Goal: Navigation & Orientation: Find specific page/section

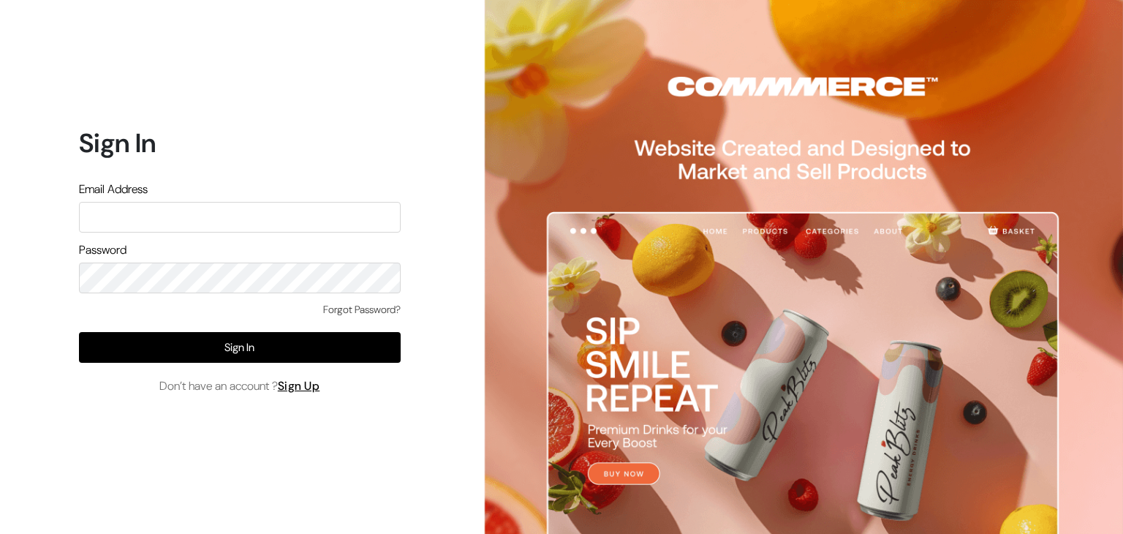
type input "santoshisharma398@gmail.com"
click at [303, 214] on input "santoshisharma398@gmail.com" at bounding box center [240, 217] width 322 height 31
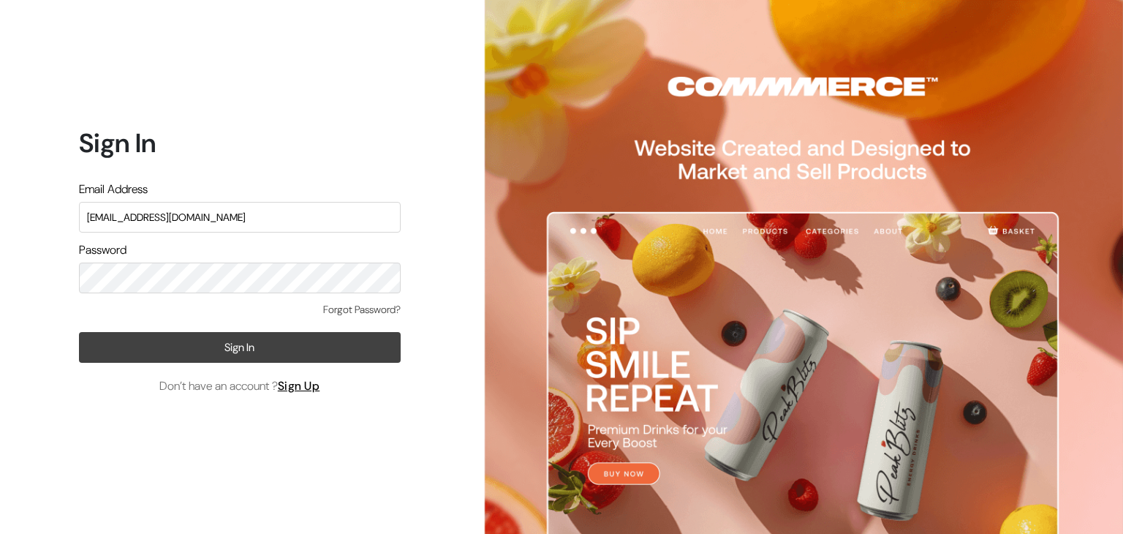
click at [184, 352] on button "Sign In" at bounding box center [240, 347] width 322 height 31
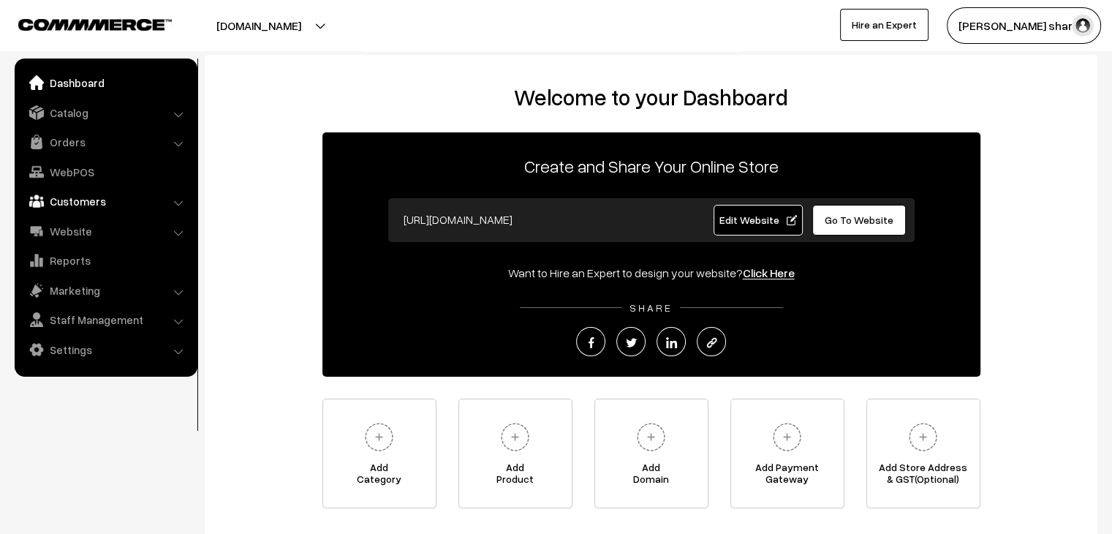
click at [77, 205] on link "Customers" at bounding box center [105, 201] width 174 height 26
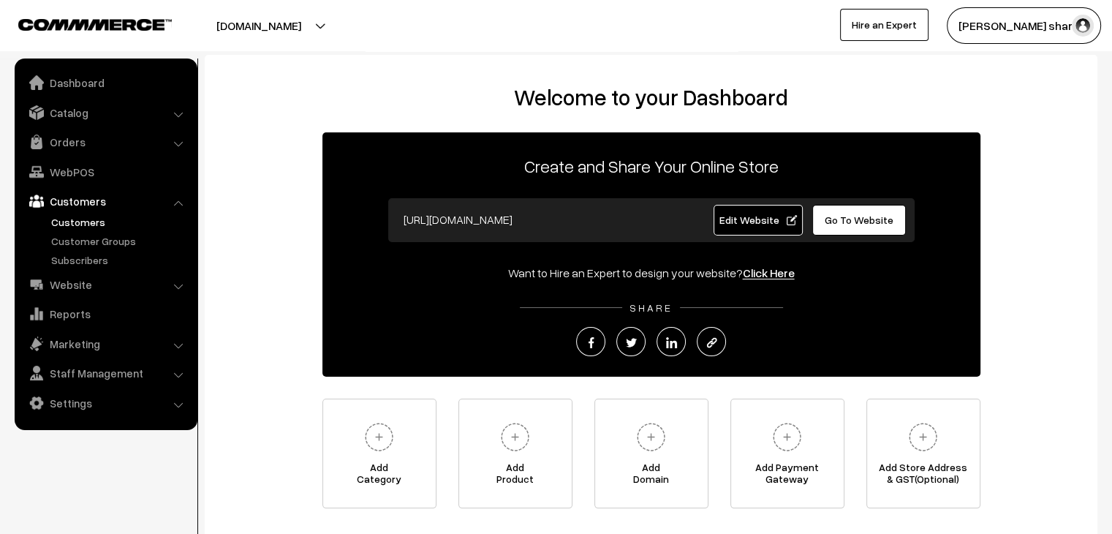
click at [70, 215] on link "Customers" at bounding box center [120, 221] width 145 height 15
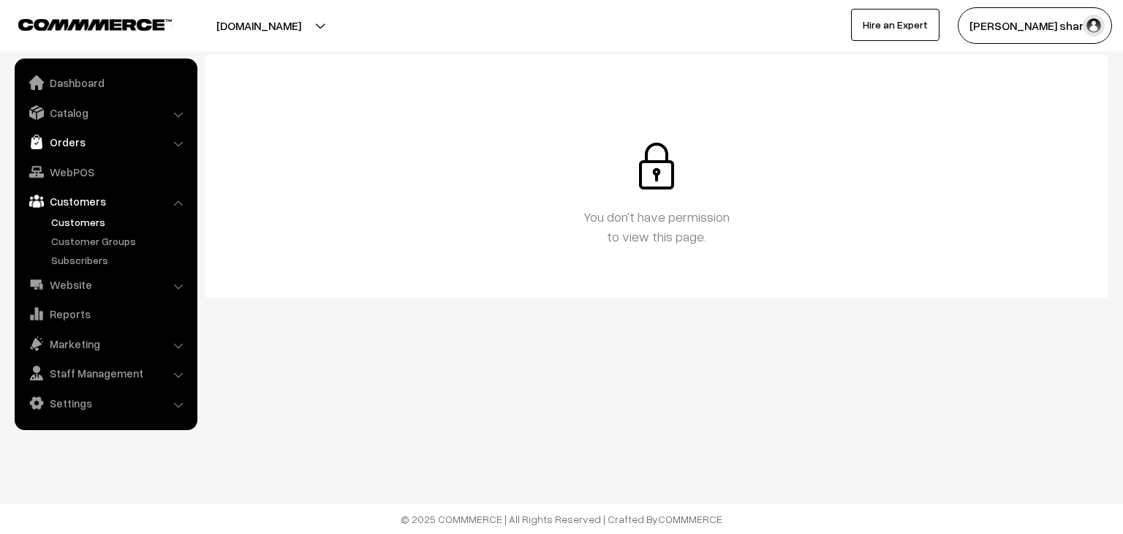
click at [122, 141] on link "Orders" at bounding box center [105, 142] width 174 height 26
click at [83, 156] on link "Orders" at bounding box center [120, 162] width 145 height 15
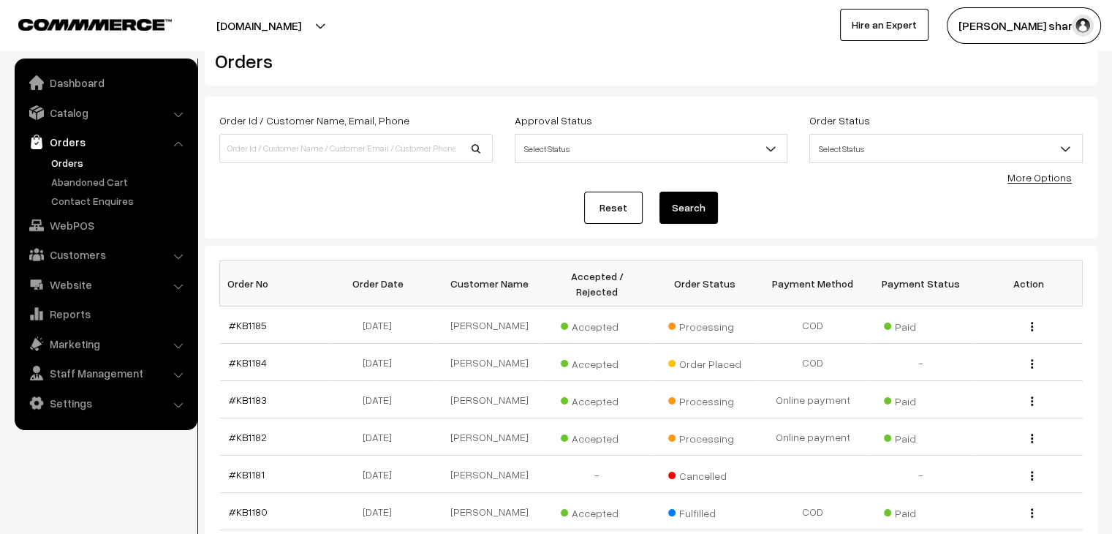
scroll to position [29, 0]
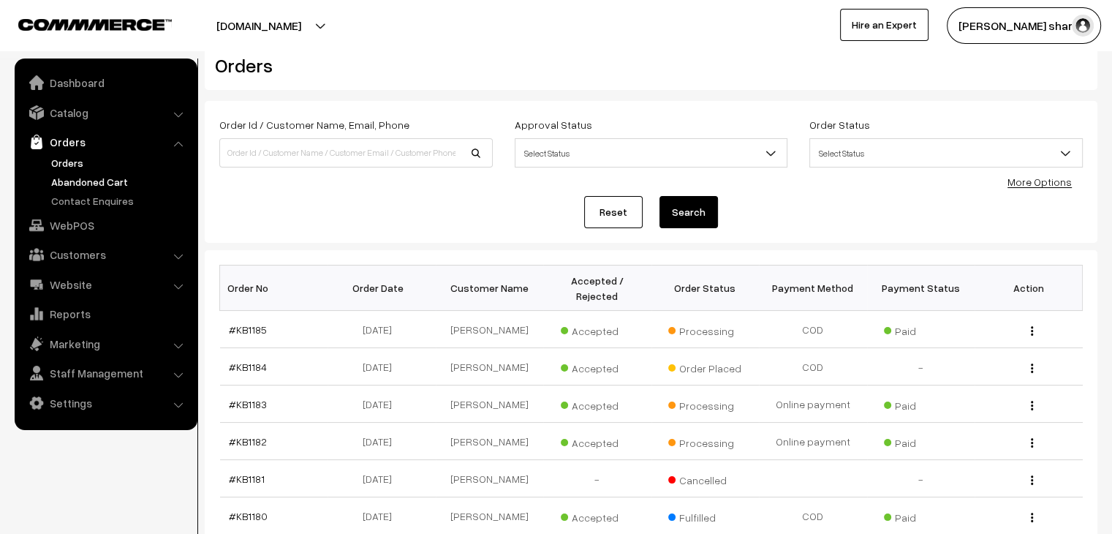
click at [93, 184] on link "Abandoned Cart" at bounding box center [120, 181] width 145 height 15
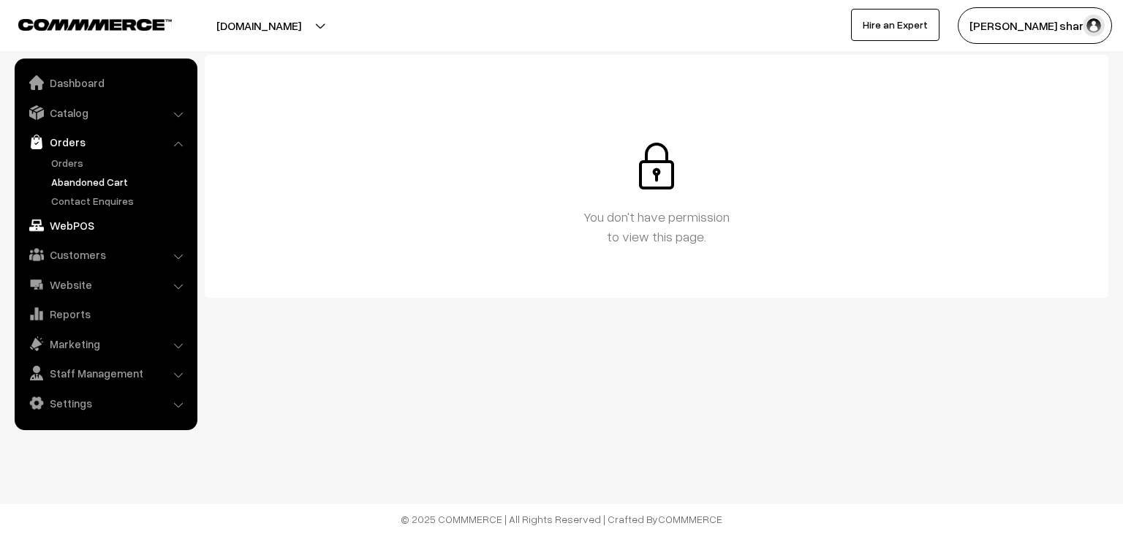
click at [80, 220] on link "WebPOS" at bounding box center [105, 225] width 174 height 26
click at [99, 124] on link "Catalog" at bounding box center [105, 112] width 174 height 26
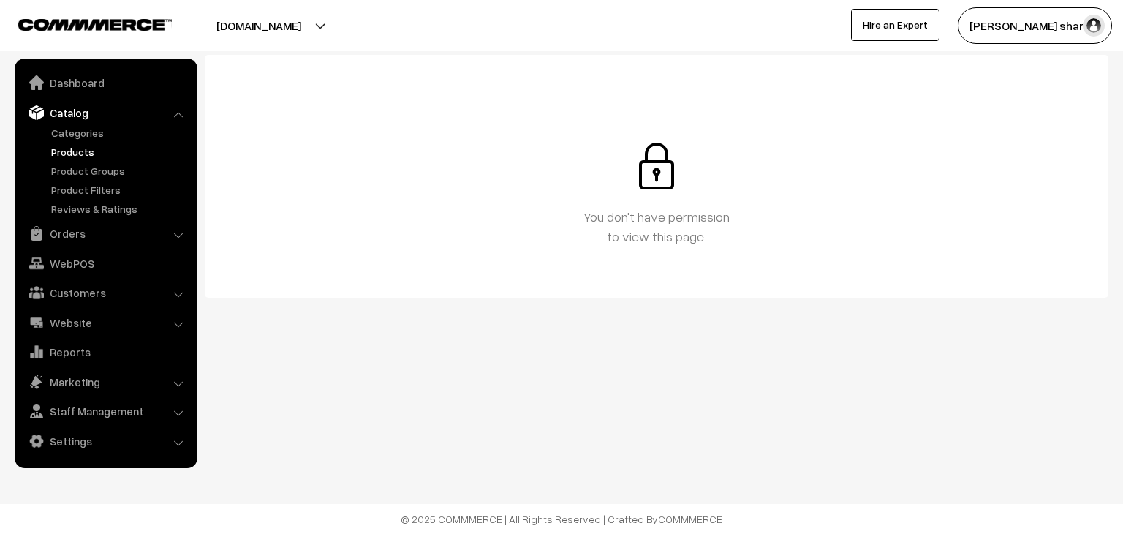
click at [85, 144] on link "Products" at bounding box center [120, 151] width 145 height 15
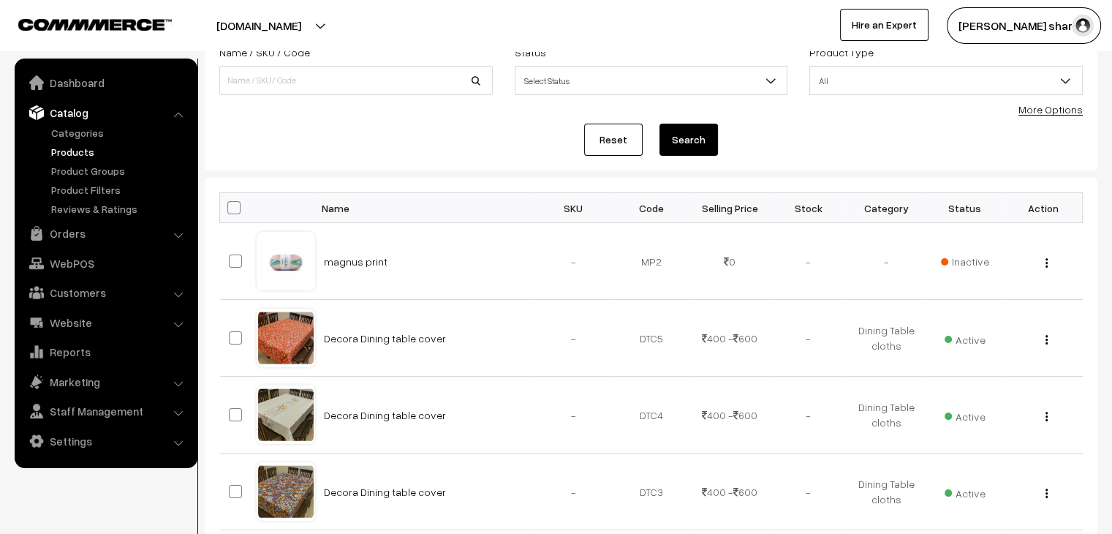
scroll to position [101, 0]
click at [361, 257] on link "magnus print" at bounding box center [356, 262] width 64 height 12
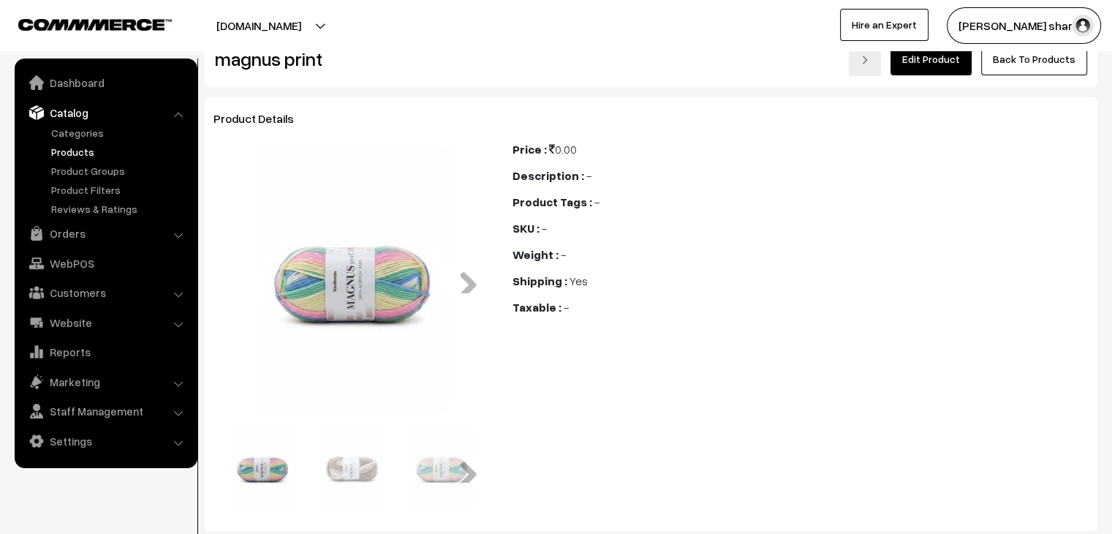
scroll to position [32, 0]
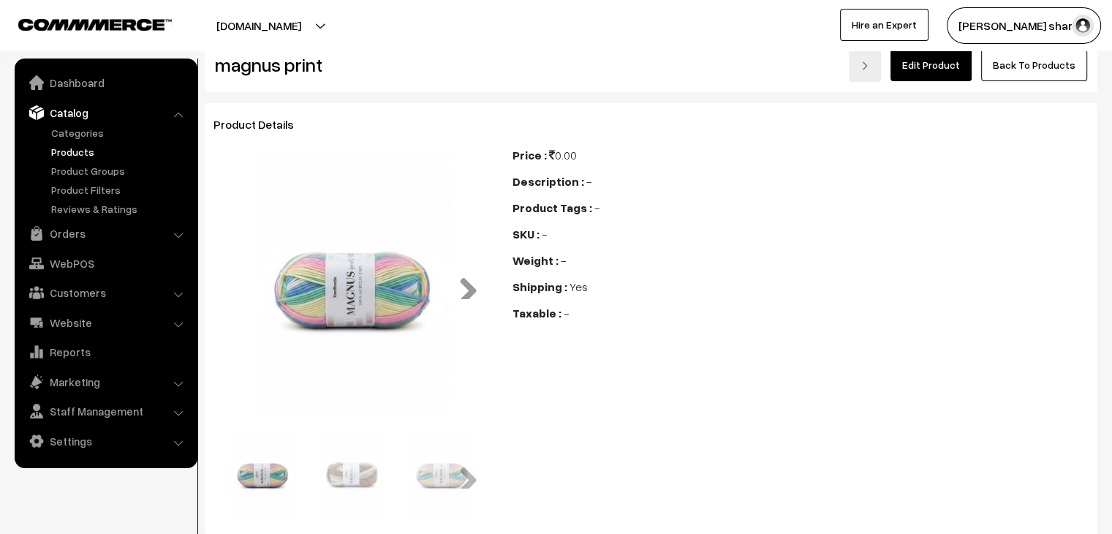
click at [468, 290] on link "Next" at bounding box center [462, 284] width 29 height 29
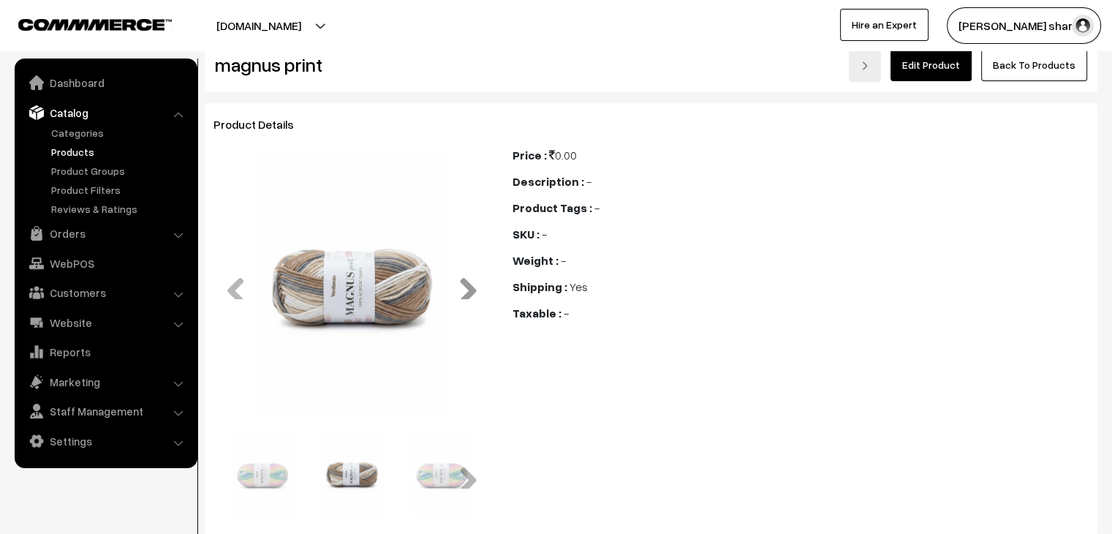
click at [468, 290] on link "Next" at bounding box center [462, 284] width 29 height 29
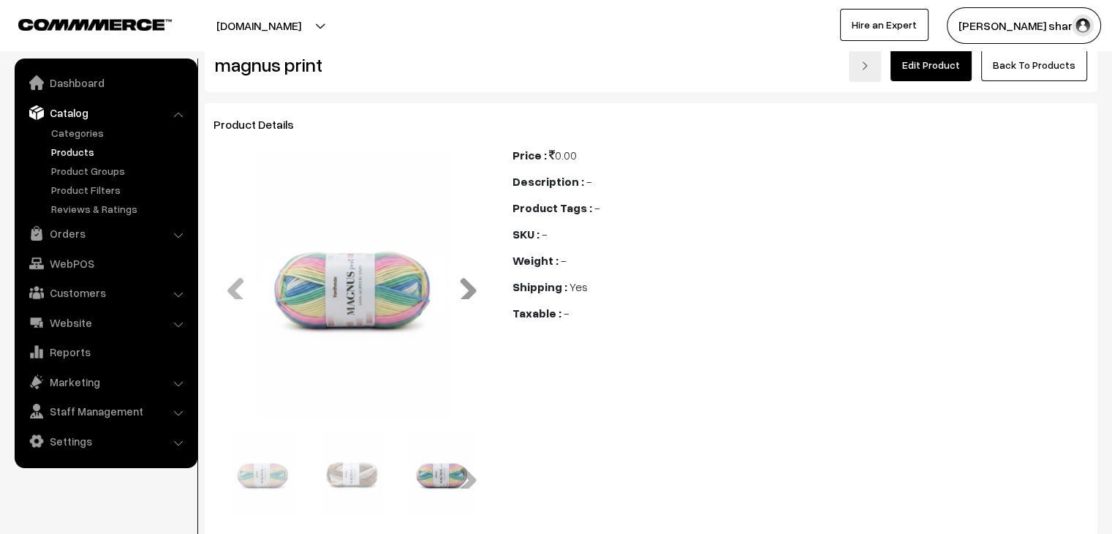
click at [468, 290] on link "Next" at bounding box center [462, 284] width 29 height 29
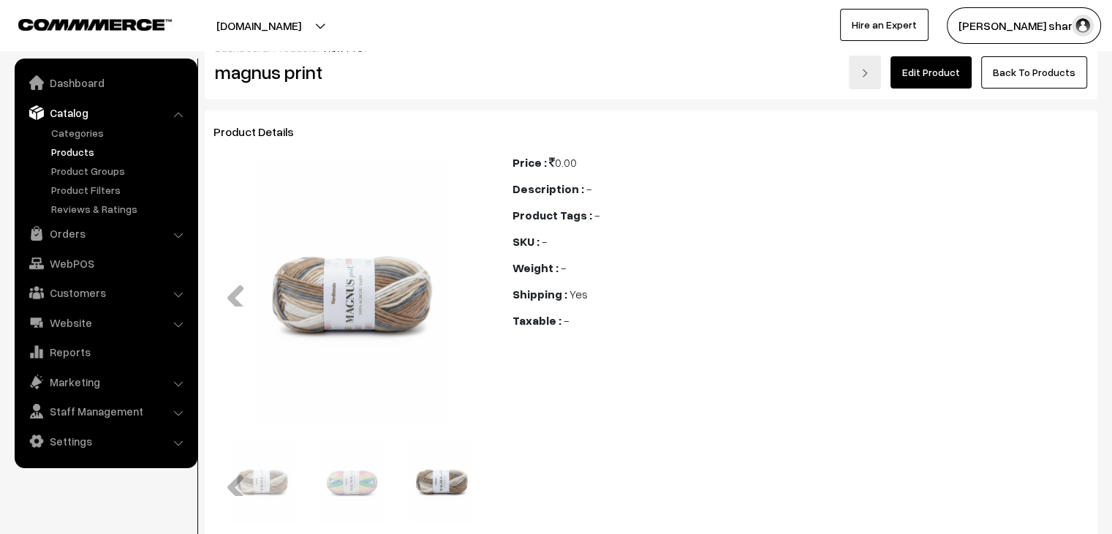
scroll to position [0, 0]
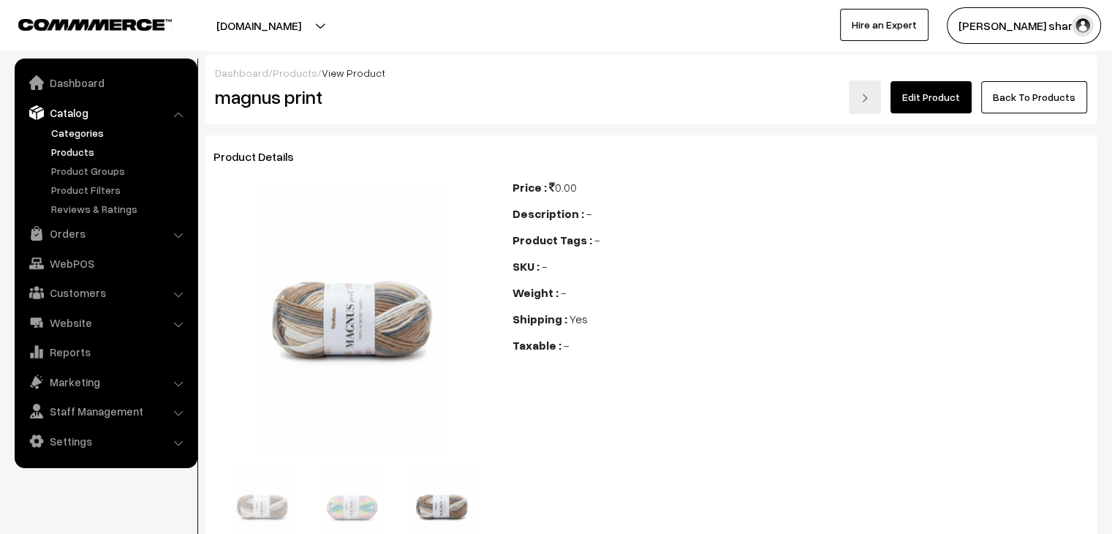
click at [76, 129] on link "Categories" at bounding box center [120, 132] width 145 height 15
